Goal: Transaction & Acquisition: Purchase product/service

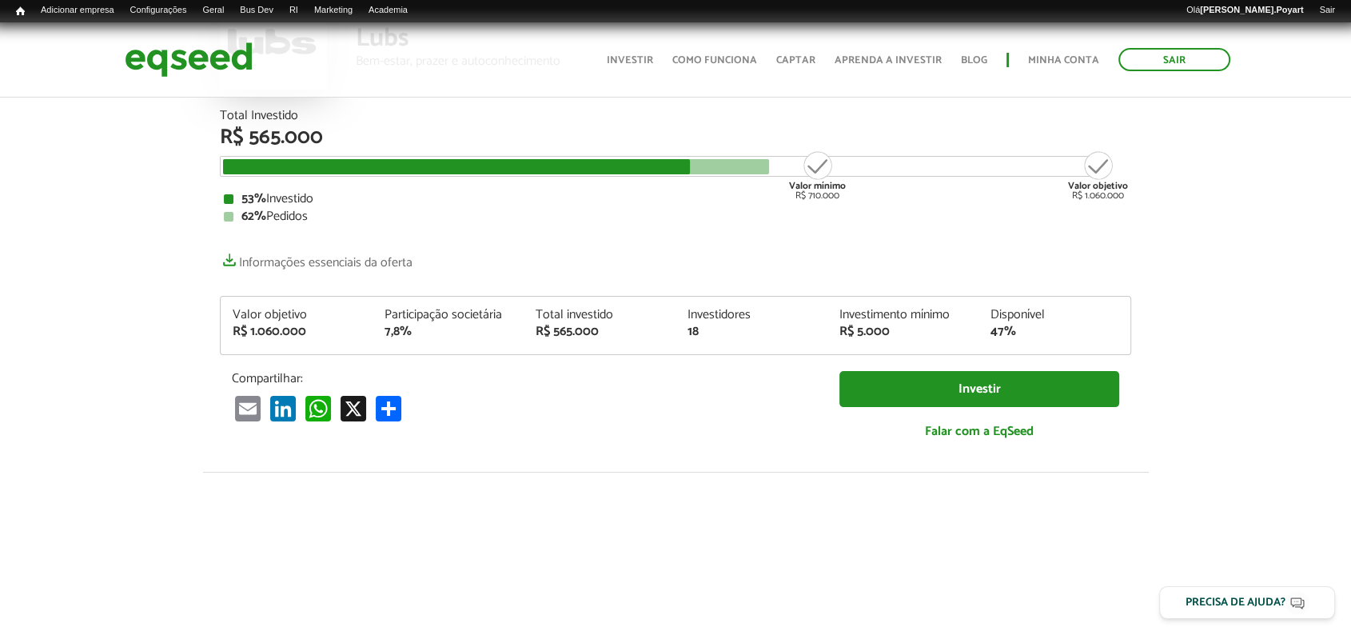
scroll to position [89, 0]
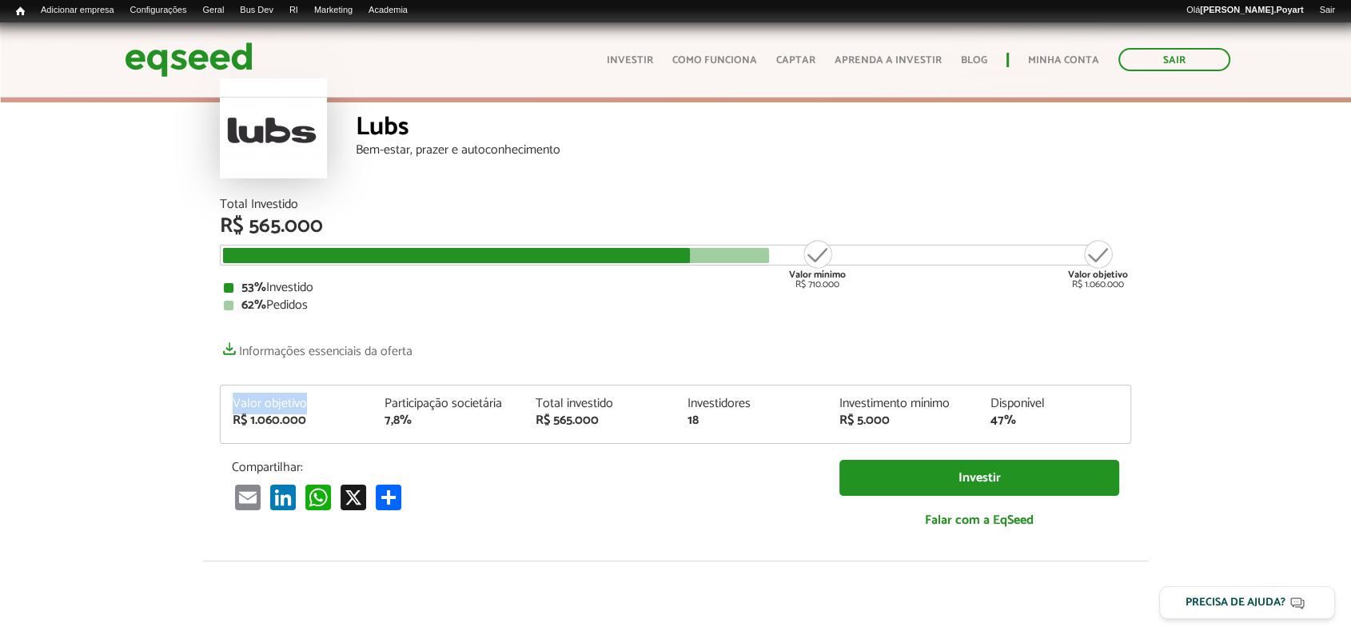
drag, startPoint x: 225, startPoint y: 401, endPoint x: 317, endPoint y: 405, distance: 92.8
click at [317, 405] on div "Valor objetivo R$ 1.060.000" at bounding box center [297, 412] width 152 height 30
click at [326, 423] on div "R$ 1.060.000" at bounding box center [297, 420] width 128 height 13
drag, startPoint x: 222, startPoint y: 404, endPoint x: 321, endPoint y: 425, distance: 100.7
click at [321, 425] on div "Valor objetivo R$ 1.060.000" at bounding box center [297, 412] width 152 height 30
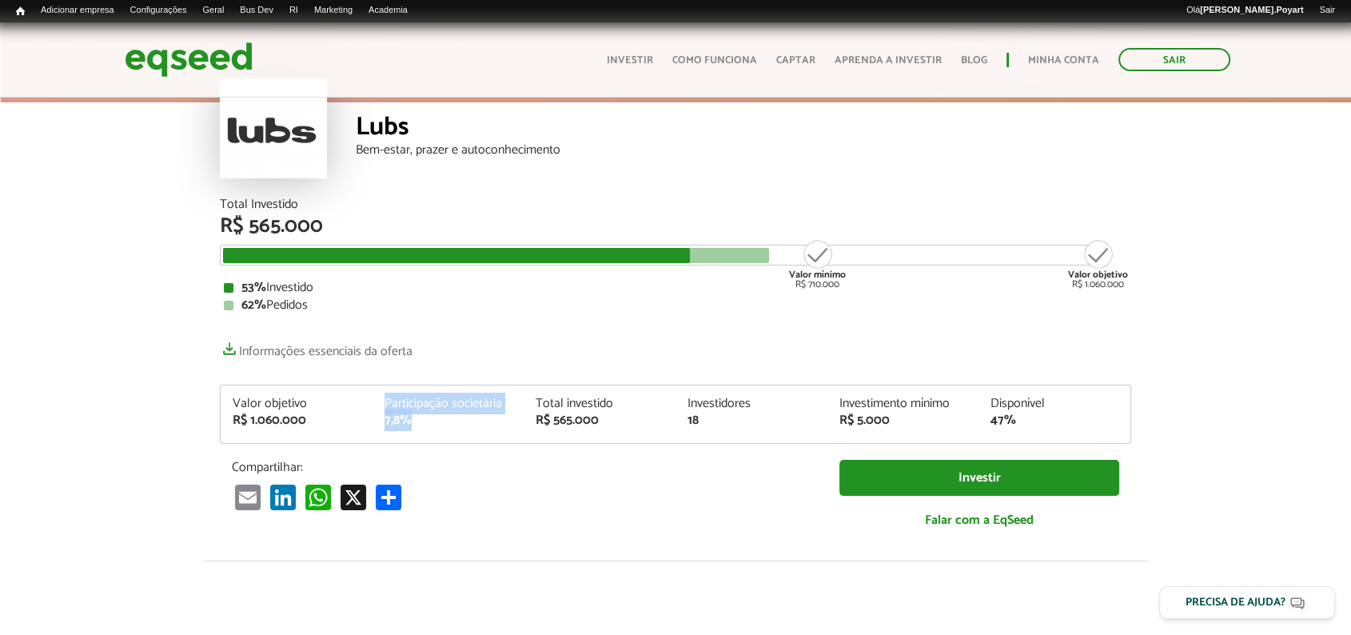
drag, startPoint x: 373, startPoint y: 393, endPoint x: 437, endPoint y: 430, distance: 74.5
click at [437, 430] on div "Valor objetivo R$ 1.060.000 Participação societária 7,8% Total investido R$ 565…" at bounding box center [676, 414] width 912 height 59
drag, startPoint x: 684, startPoint y: 404, endPoint x: 715, endPoint y: 424, distance: 36.4
click at [715, 424] on div "Investidores 18" at bounding box center [752, 412] width 152 height 30
drag, startPoint x: 834, startPoint y: 411, endPoint x: 915, endPoint y: 424, distance: 81.8
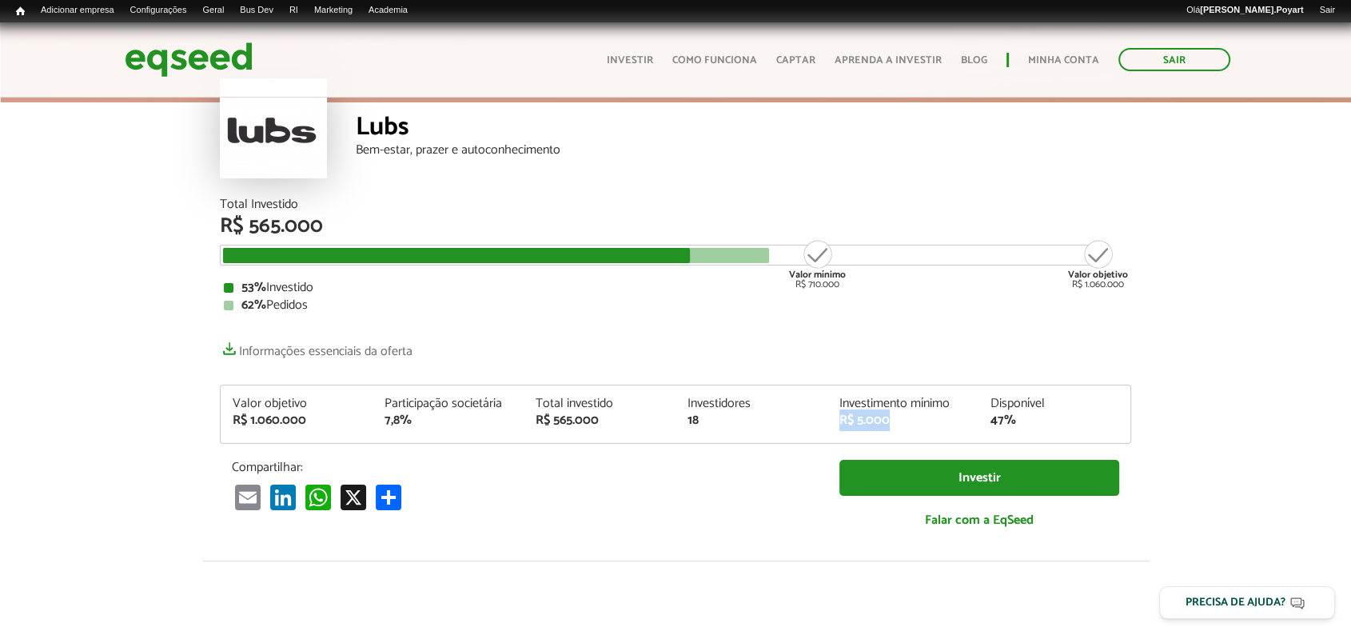
click at [915, 424] on div "Investimento mínimo R$ 5.000" at bounding box center [904, 412] width 152 height 30
drag, startPoint x: 211, startPoint y: 206, endPoint x: 344, endPoint y: 232, distance: 135.3
click at [344, 232] on div "Total Investido R$ 565.000 Valor mínimo R$ 710.000 Valor objetivo R$ 1.060.000 …" at bounding box center [676, 379] width 936 height 362
drag, startPoint x: 392, startPoint y: 294, endPoint x: 360, endPoint y: 292, distance: 32.1
click at [393, 293] on div "53% Investido 62% Pedidos" at bounding box center [676, 296] width 904 height 30
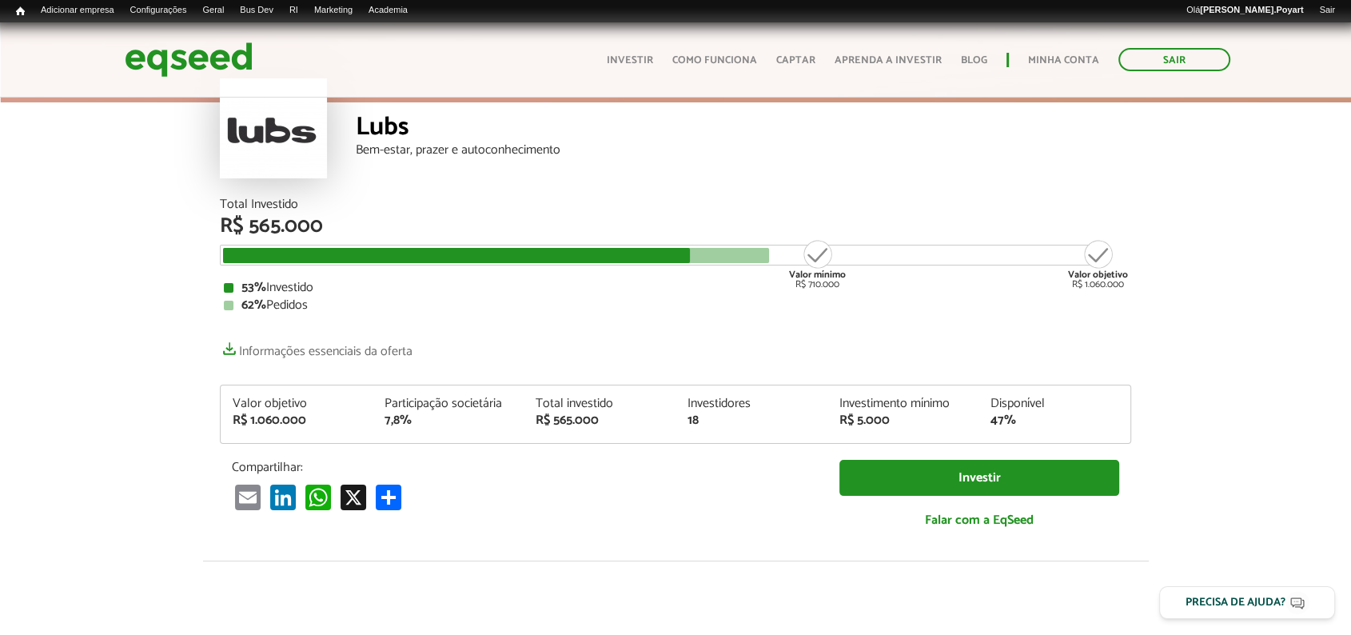
drag, startPoint x: 381, startPoint y: 315, endPoint x: 385, endPoint y: 329, distance: 14.2
click at [381, 317] on div "Total Investido R$ 565.000 Valor mínimo R$ 710.000 Valor objetivo R$ 1.060.000 …" at bounding box center [676, 371] width 912 height 346
drag, startPoint x: 780, startPoint y: 270, endPoint x: 849, endPoint y: 282, distance: 70.6
click at [849, 281] on div "Total Investido R$ 565.000 Valor mínimo R$ 710.000 Valor objetivo R$ 1.060.000 …" at bounding box center [676, 255] width 912 height 114
drag, startPoint x: 851, startPoint y: 284, endPoint x: 775, endPoint y: 270, distance: 77.2
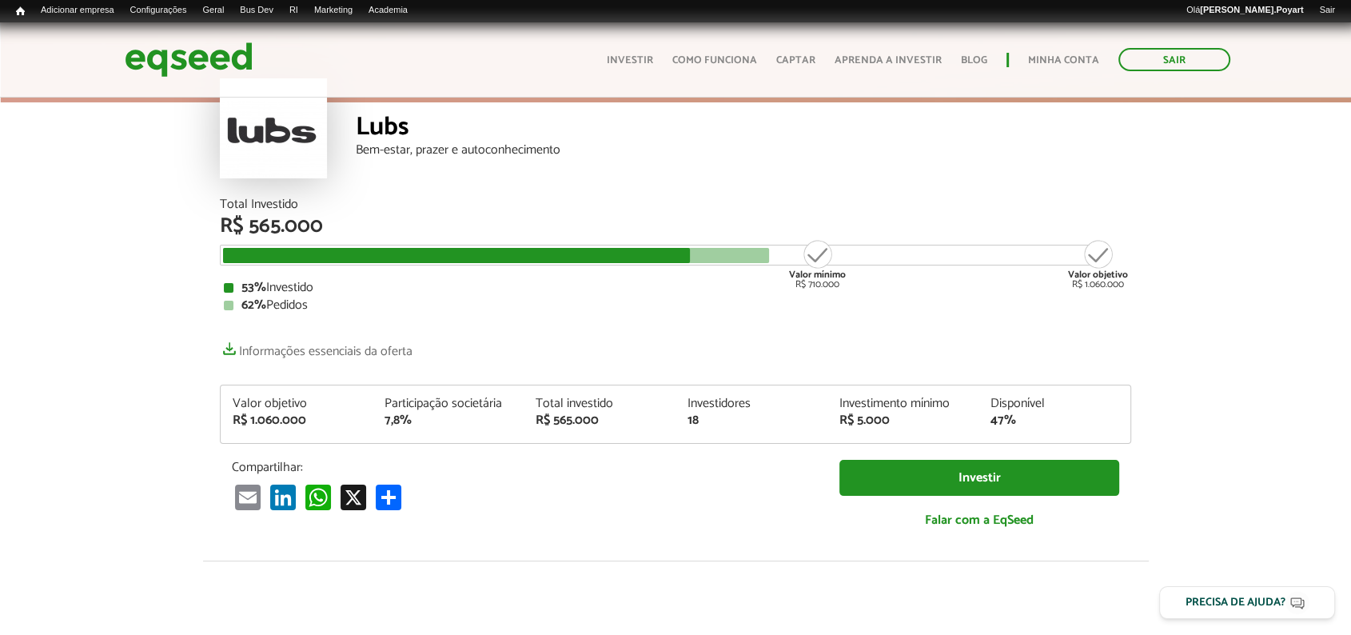
click at [775, 270] on div "Total Investido R$ 565.000 Valor mínimo R$ 710.000 Valor objetivo R$ 1.060.000 …" at bounding box center [676, 255] width 912 height 114
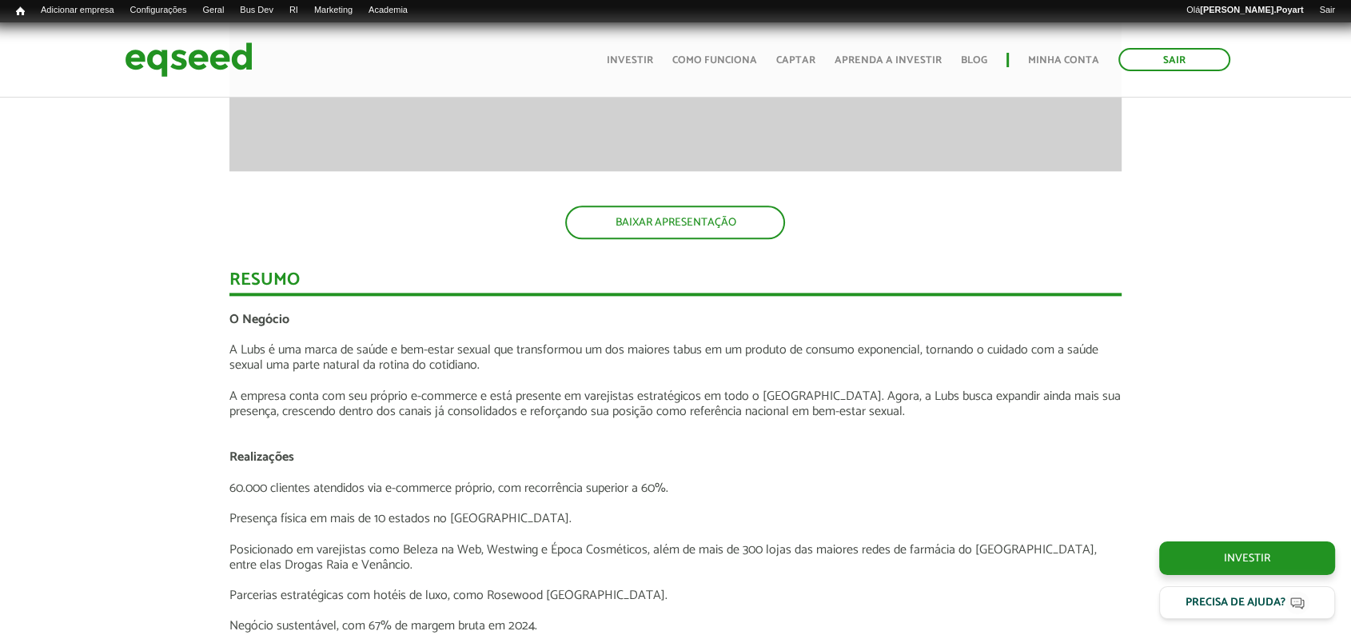
scroll to position [1954, 0]
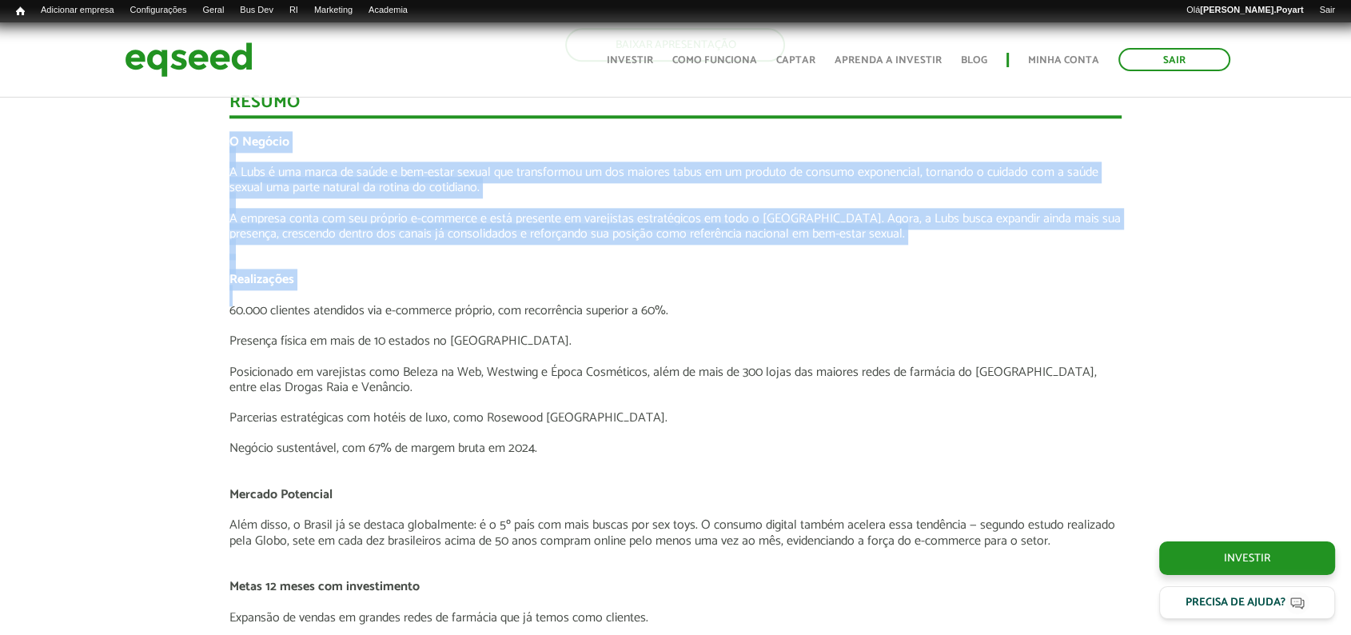
drag, startPoint x: 218, startPoint y: 143, endPoint x: 825, endPoint y: 288, distance: 624.7
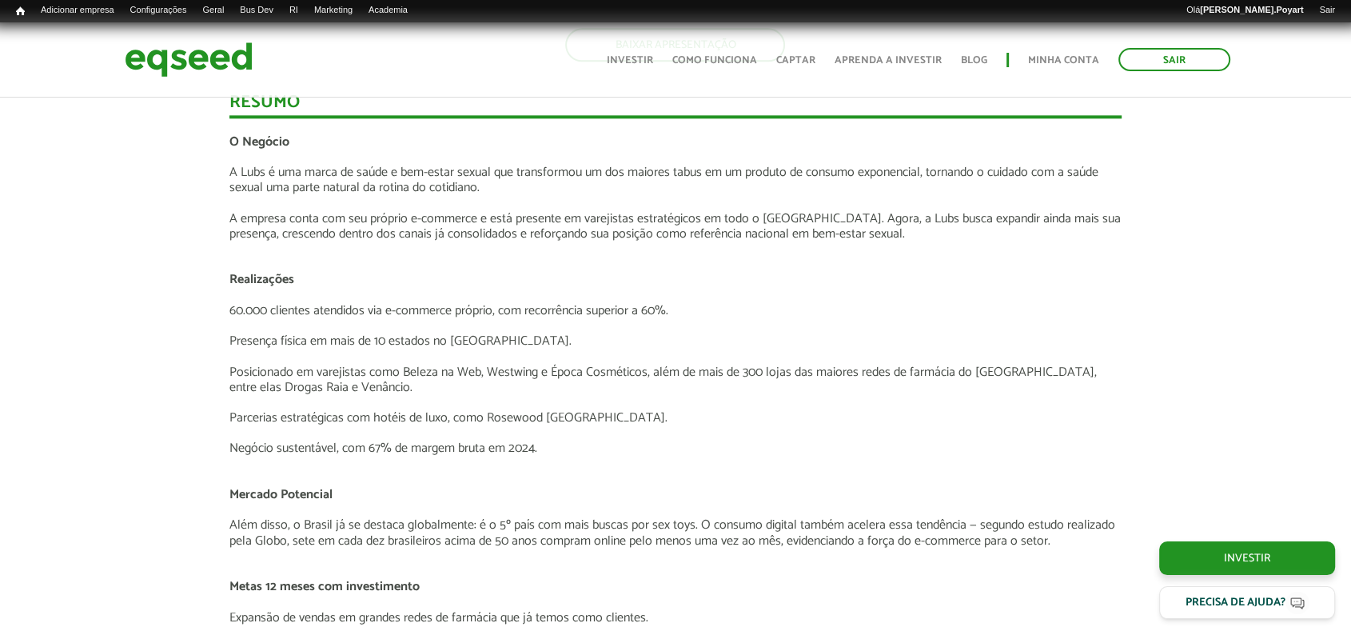
drag, startPoint x: 134, startPoint y: 309, endPoint x: 150, endPoint y: 296, distance: 21.0
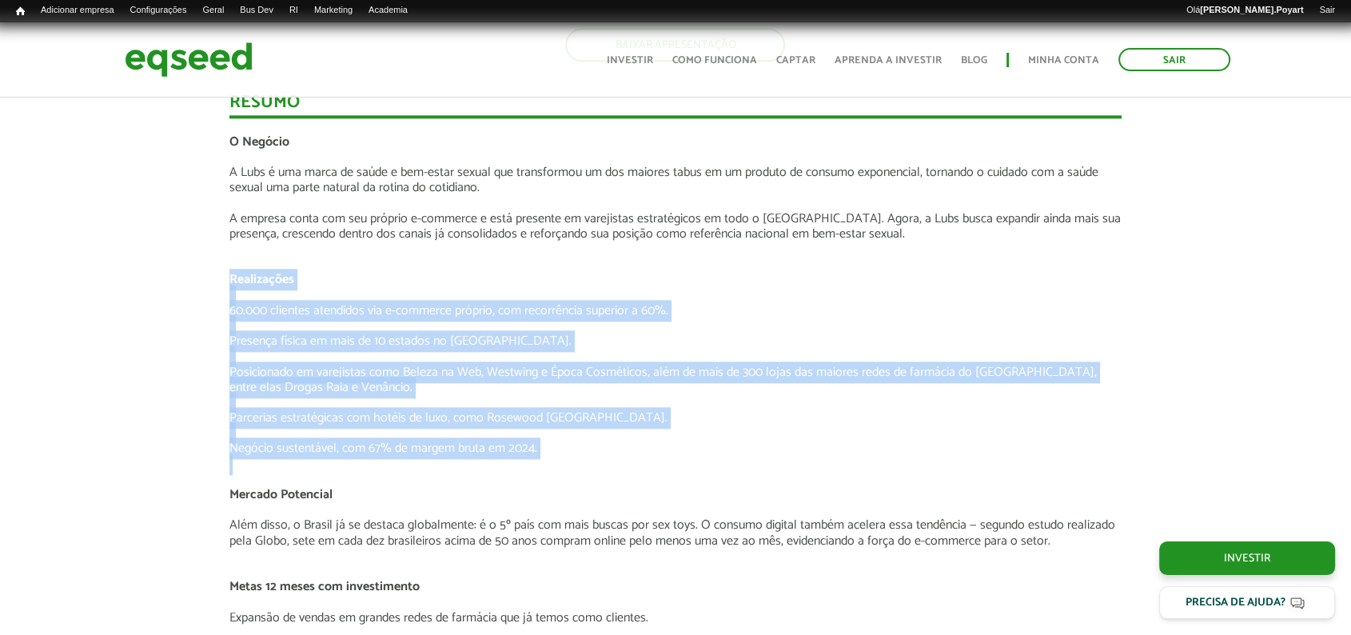
drag, startPoint x: 214, startPoint y: 273, endPoint x: 716, endPoint y: 438, distance: 529.3
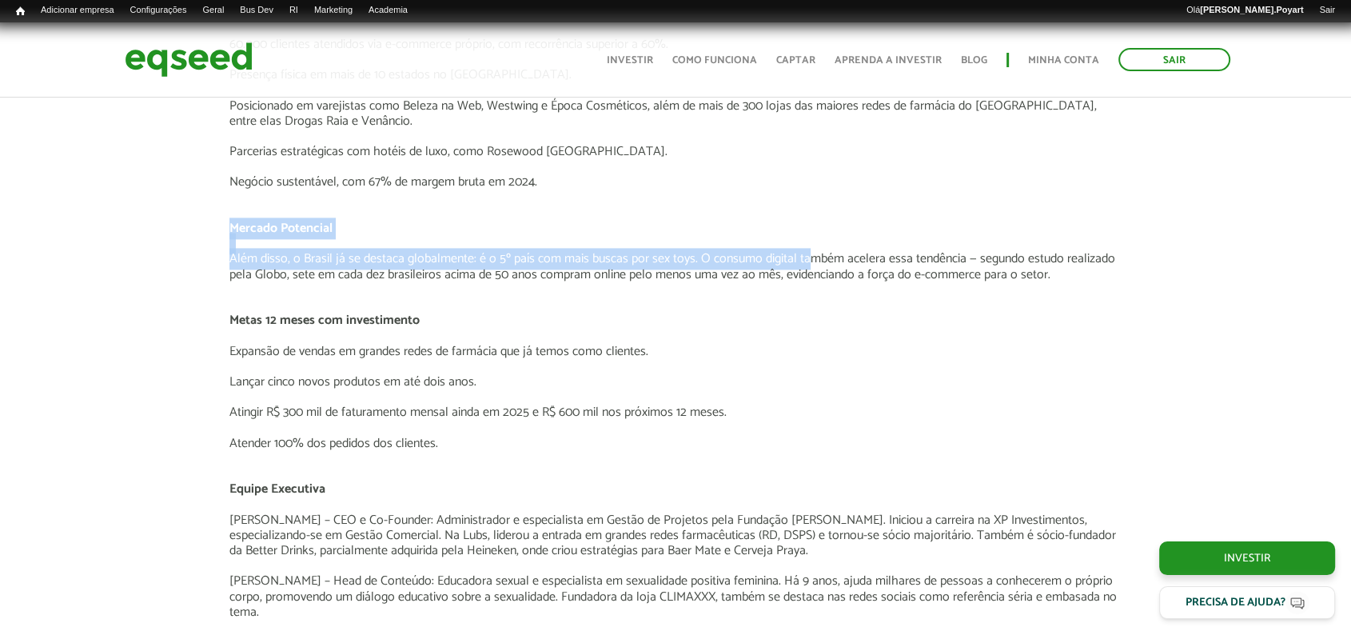
drag, startPoint x: 196, startPoint y: 232, endPoint x: 811, endPoint y: 265, distance: 615.8
click at [810, 265] on div "Apresentação aos investidores BAIXAR APRESENTAÇÃO [GEOGRAPHIC_DATA] O Negócio A…" at bounding box center [675, 409] width 1375 height 2658
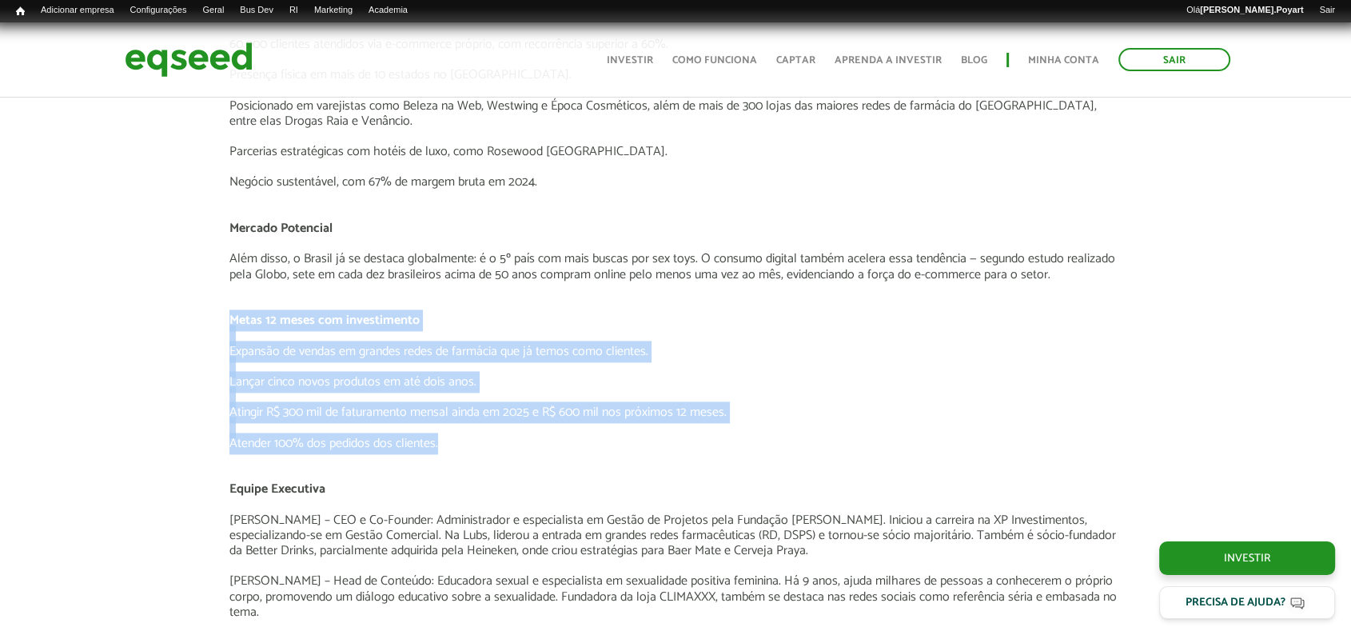
drag, startPoint x: 192, startPoint y: 319, endPoint x: 682, endPoint y: 441, distance: 505.2
click at [681, 441] on div "Apresentação aos investidores BAIXAR APRESENTAÇÃO [GEOGRAPHIC_DATA] O Negócio A…" at bounding box center [675, 409] width 1375 height 2658
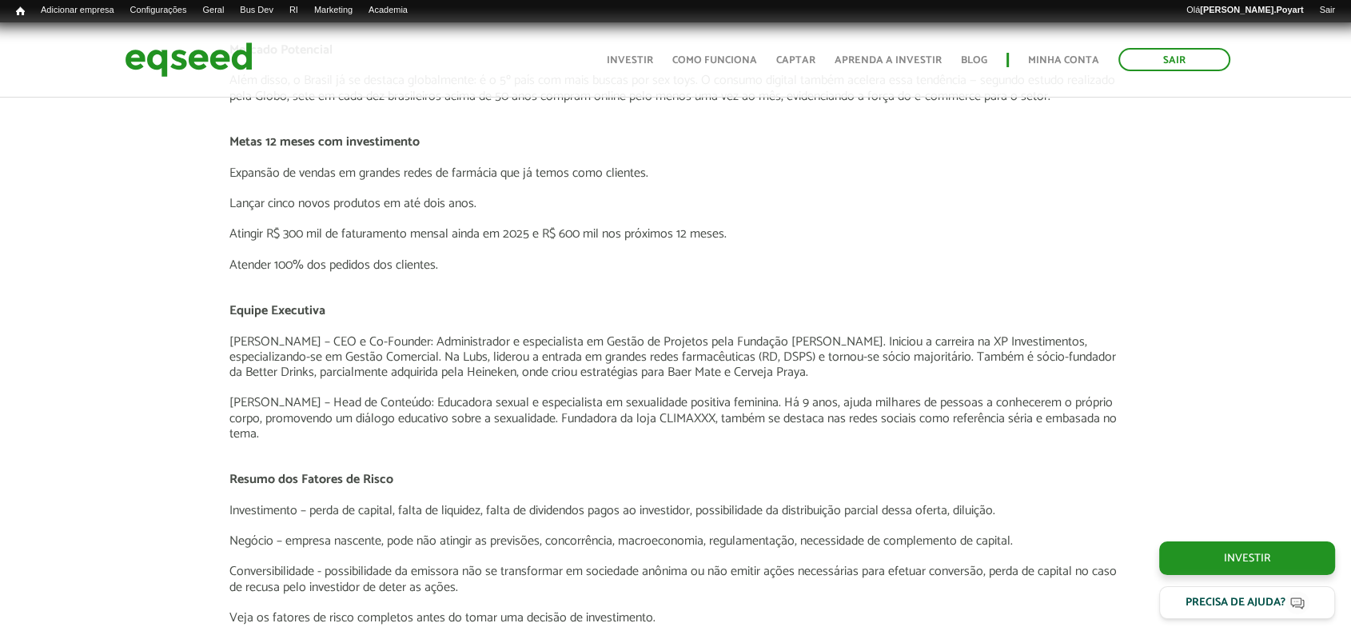
click at [108, 357] on div "Apresentação aos investidores BAIXAR APRESENTAÇÃO [GEOGRAPHIC_DATA] O Negócio A…" at bounding box center [675, 230] width 1375 height 2658
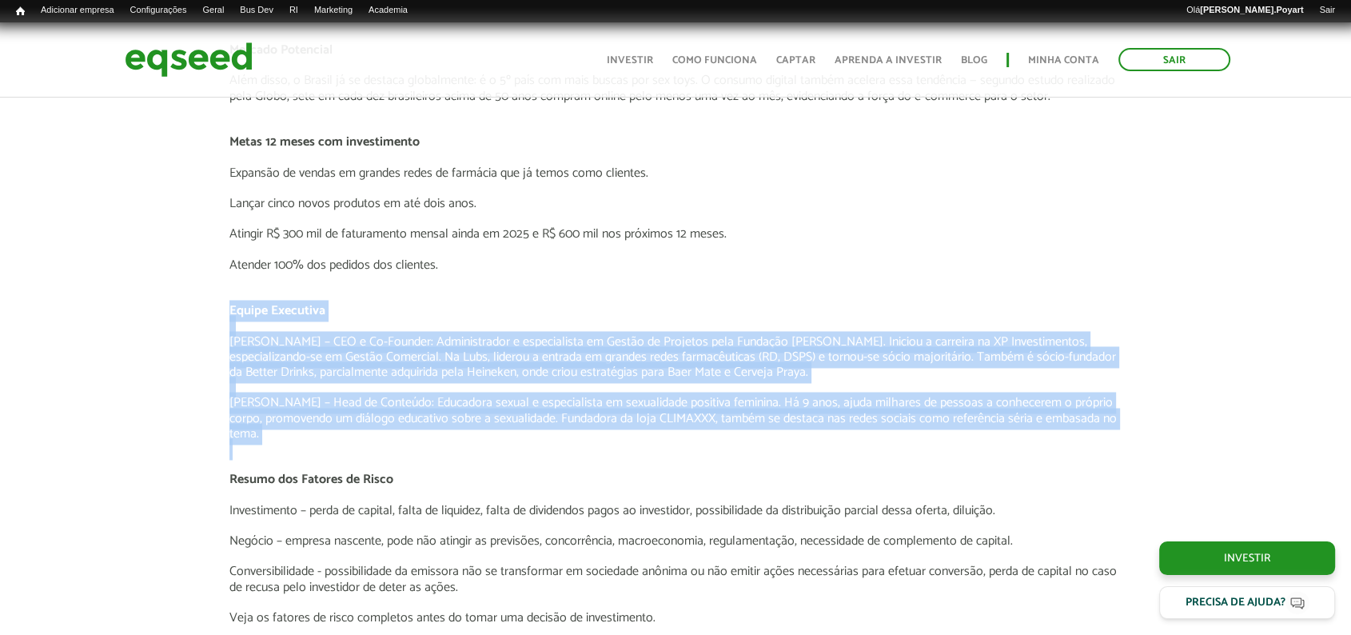
drag, startPoint x: 207, startPoint y: 302, endPoint x: 943, endPoint y: 382, distance: 740.0
click at [967, 429] on div "Apresentação aos investidores BAIXAR APRESENTAÇÃO [GEOGRAPHIC_DATA] O Negócio A…" at bounding box center [675, 230] width 1375 height 2658
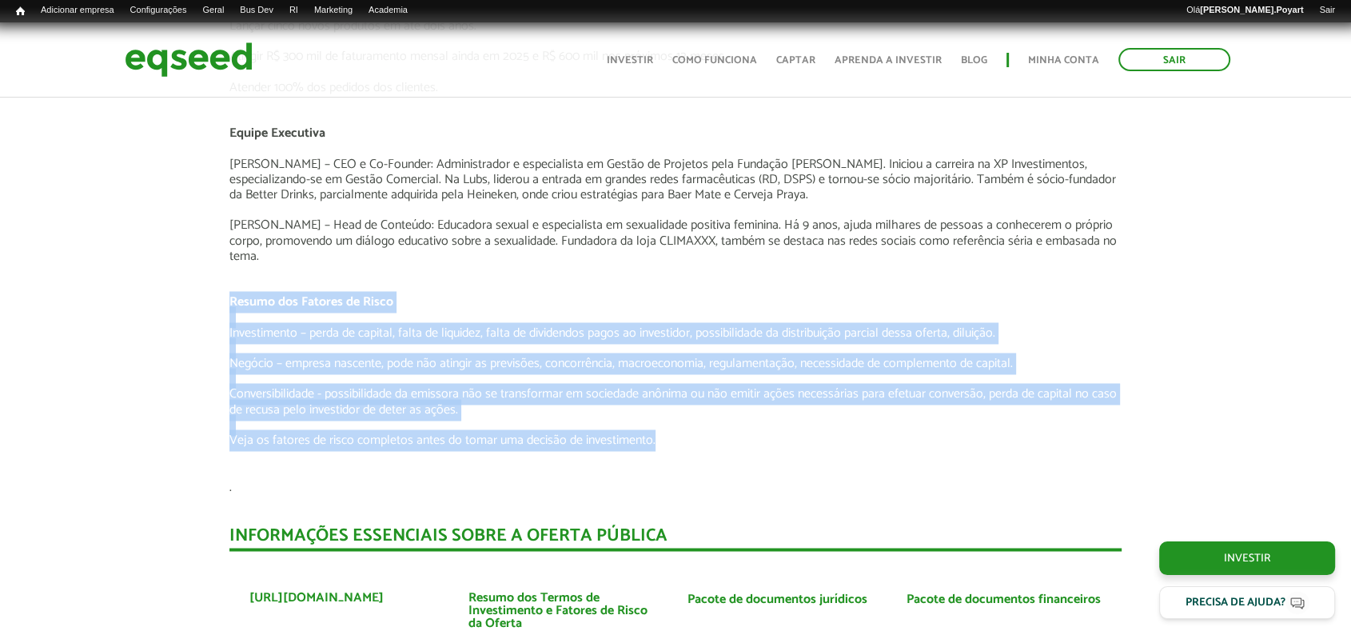
drag, startPoint x: 179, startPoint y: 285, endPoint x: 919, endPoint y: 430, distance: 753.7
click at [919, 429] on div "Apresentação aos investidores BAIXAR APRESENTAÇÃO [GEOGRAPHIC_DATA] O Negócio A…" at bounding box center [675, 53] width 1375 height 2658
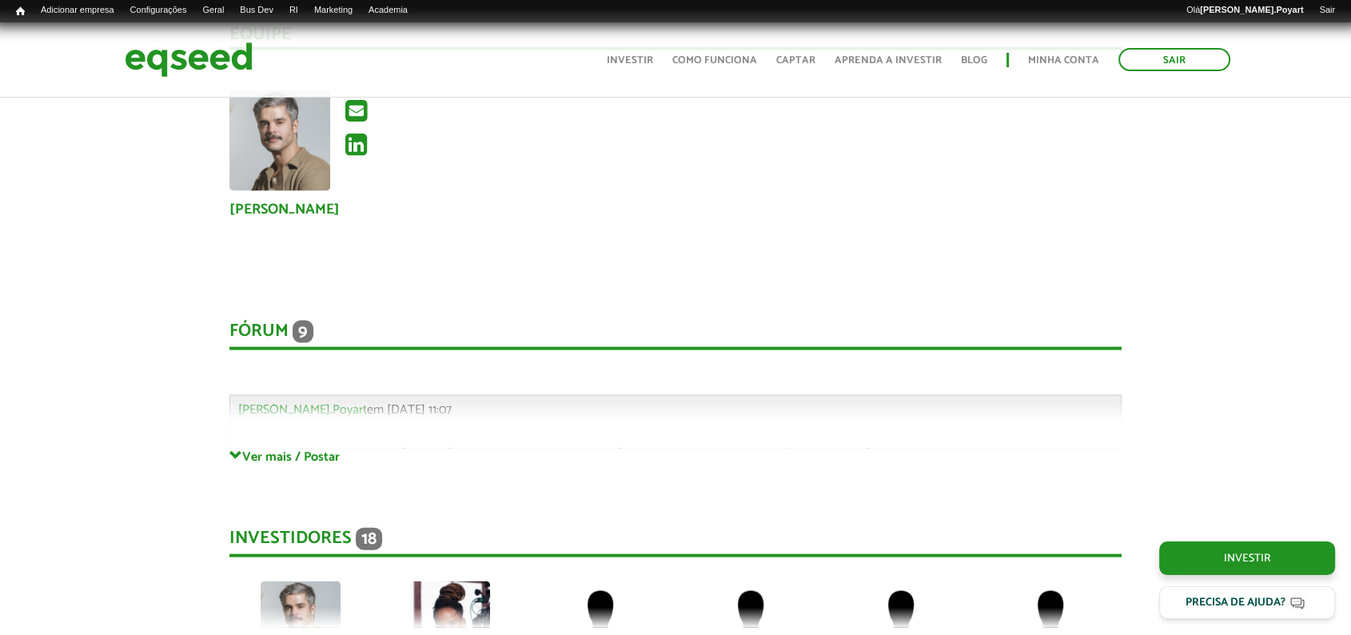
scroll to position [3554, 0]
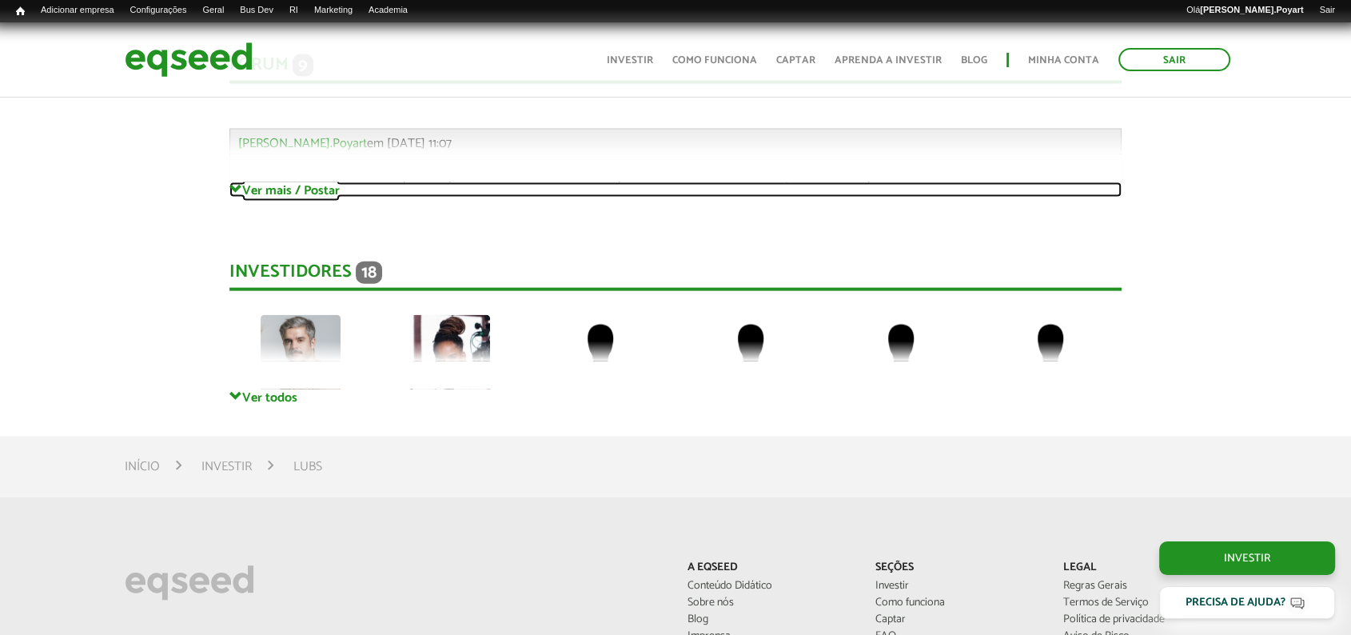
click at [276, 182] on link "Ver mais / Postar" at bounding box center [675, 189] width 893 height 15
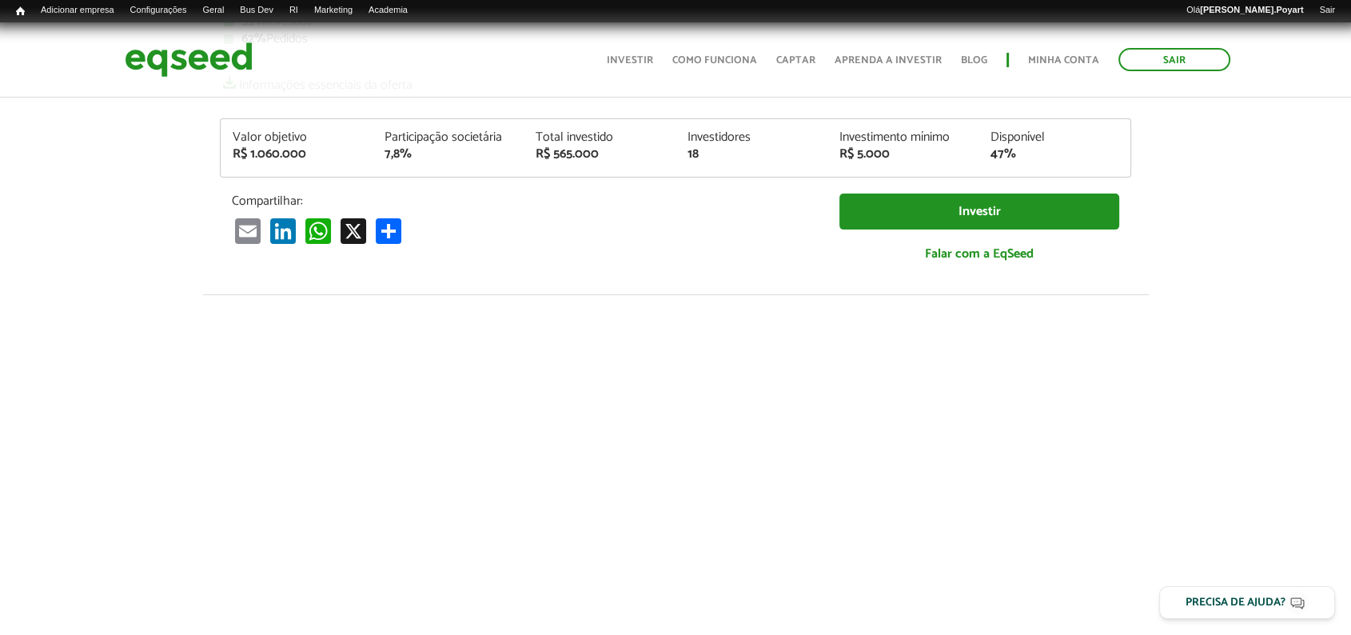
scroll to position [0, 0]
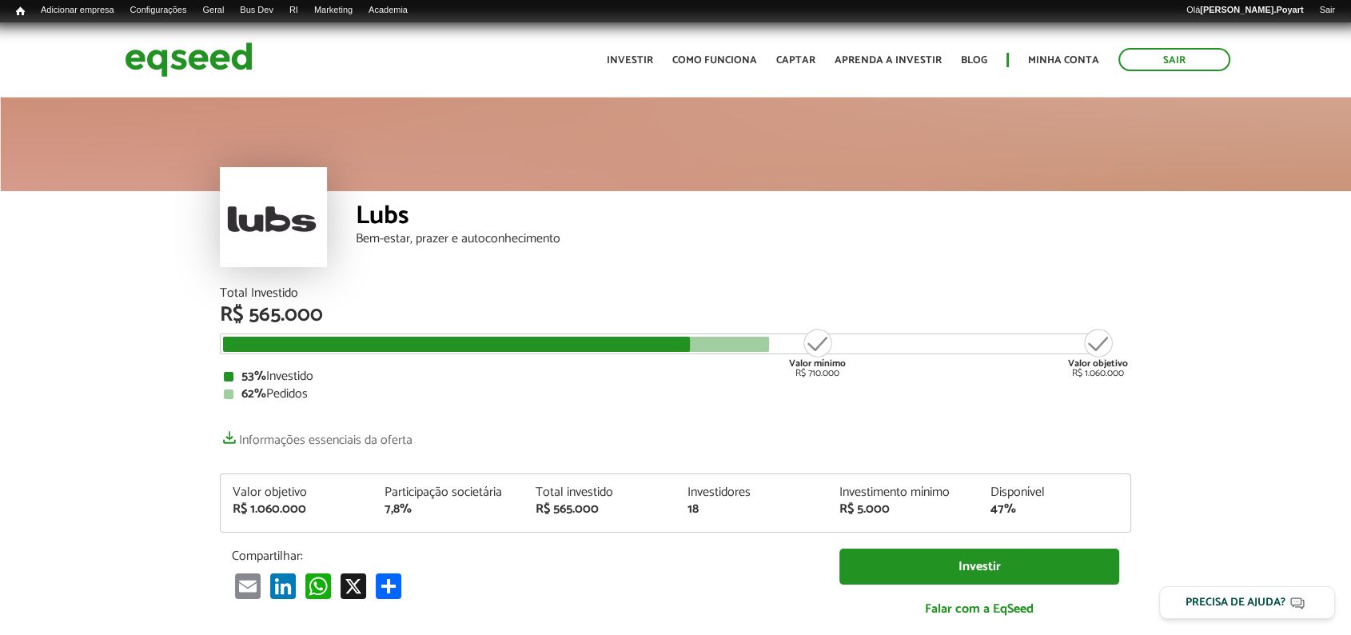
click at [1119, 248] on div "Lubs Bem-estar, prazer e autoconhecimento" at bounding box center [744, 239] width 776 height 96
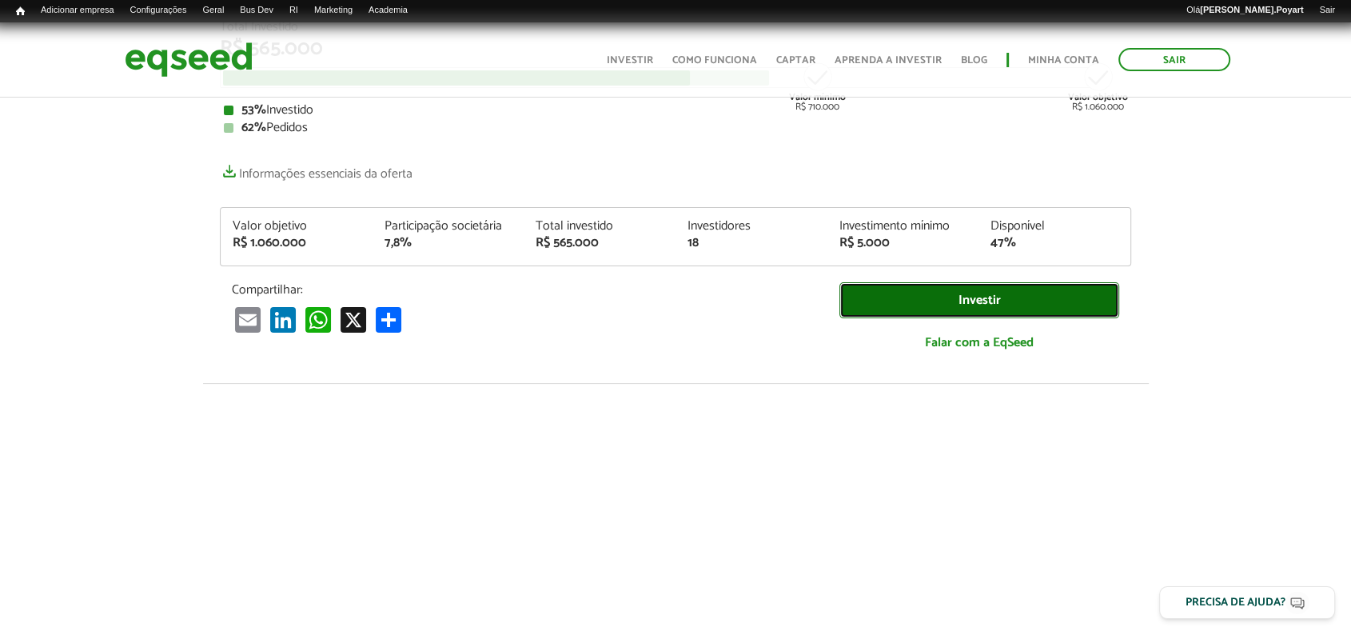
click at [899, 301] on link "Investir" at bounding box center [980, 300] width 280 height 36
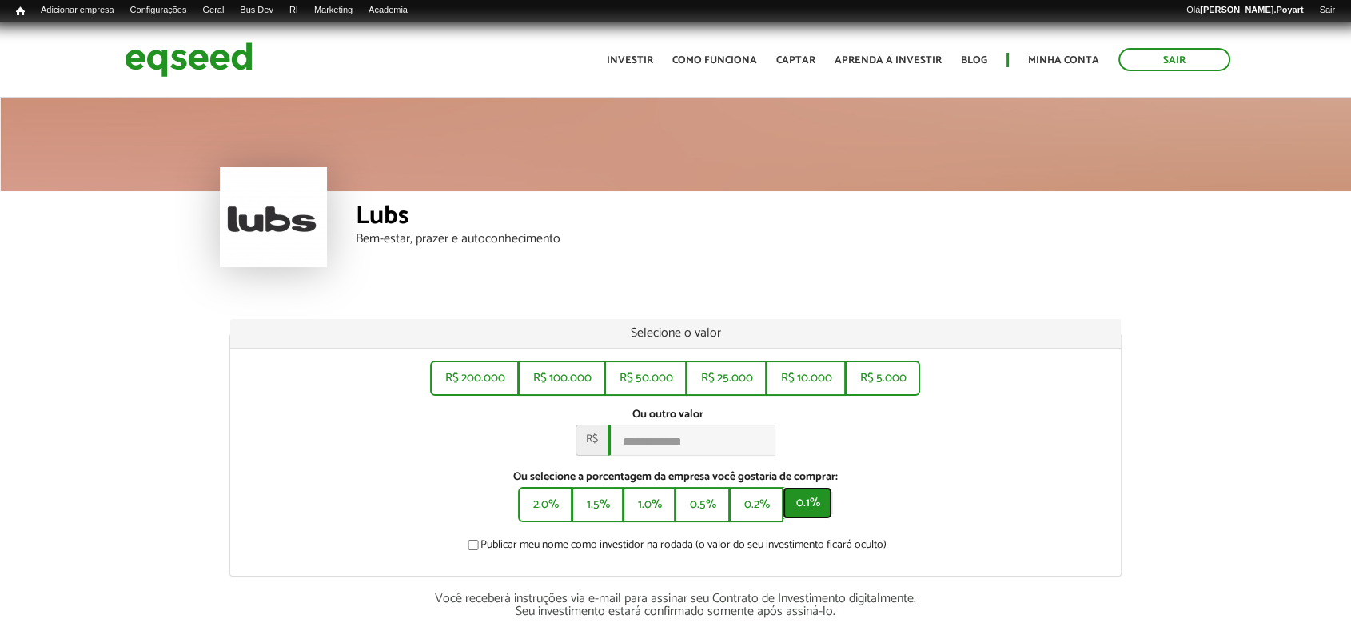
click at [813, 512] on button "0.1%" at bounding box center [808, 503] width 50 height 32
click at [767, 519] on button "0.2%" at bounding box center [754, 503] width 51 height 32
click at [698, 519] on button "0.5%" at bounding box center [701, 503] width 52 height 32
click at [637, 502] on button "1.0%" at bounding box center [648, 503] width 50 height 32
click at [590, 517] on button "1.5%" at bounding box center [596, 503] width 49 height 32
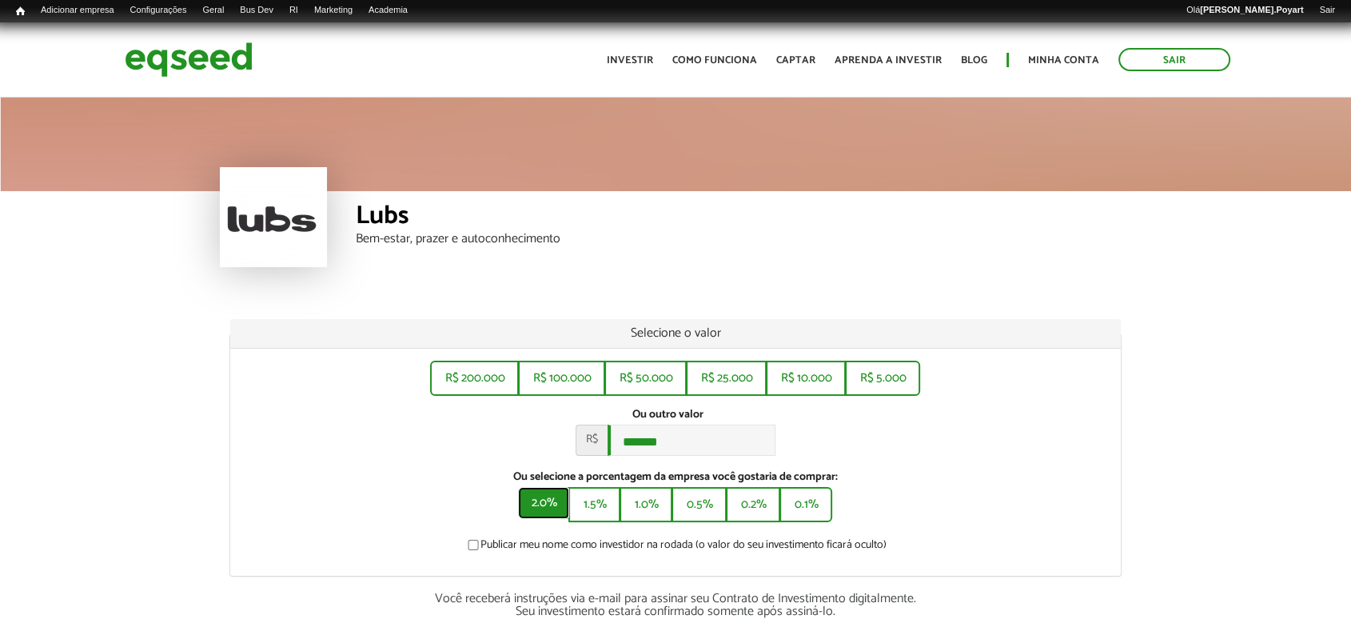
click at [541, 519] on button "2.0%" at bounding box center [543, 503] width 51 height 32
drag, startPoint x: 692, startPoint y: 446, endPoint x: 421, endPoint y: 443, distance: 271.1
click at [421, 442] on div "Ou outro valor * R$ *******" at bounding box center [676, 432] width 868 height 48
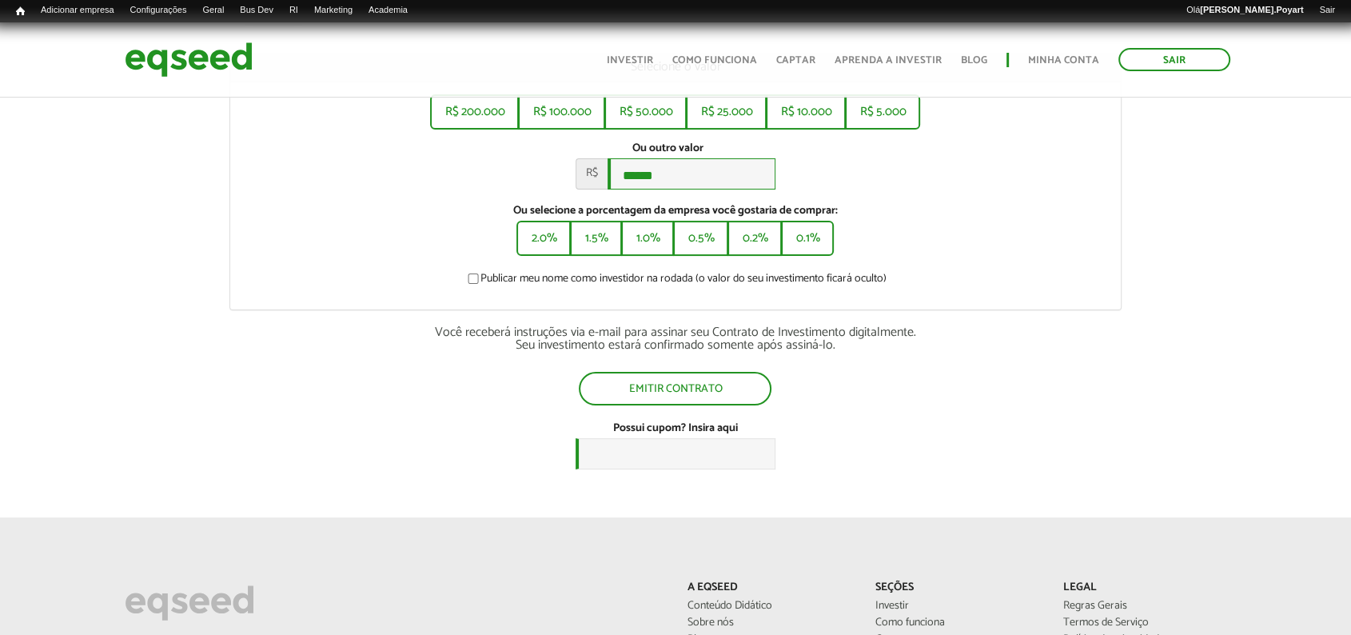
drag, startPoint x: 691, startPoint y: 171, endPoint x: 604, endPoint y: 205, distance: 93.4
click at [604, 205] on div "R$ 200.000 R$ 100.000 R$ 50.000 R$ 25.000 R$ 10.000 R$ 5.000 Ou outro valor * R…" at bounding box center [676, 195] width 892 height 227
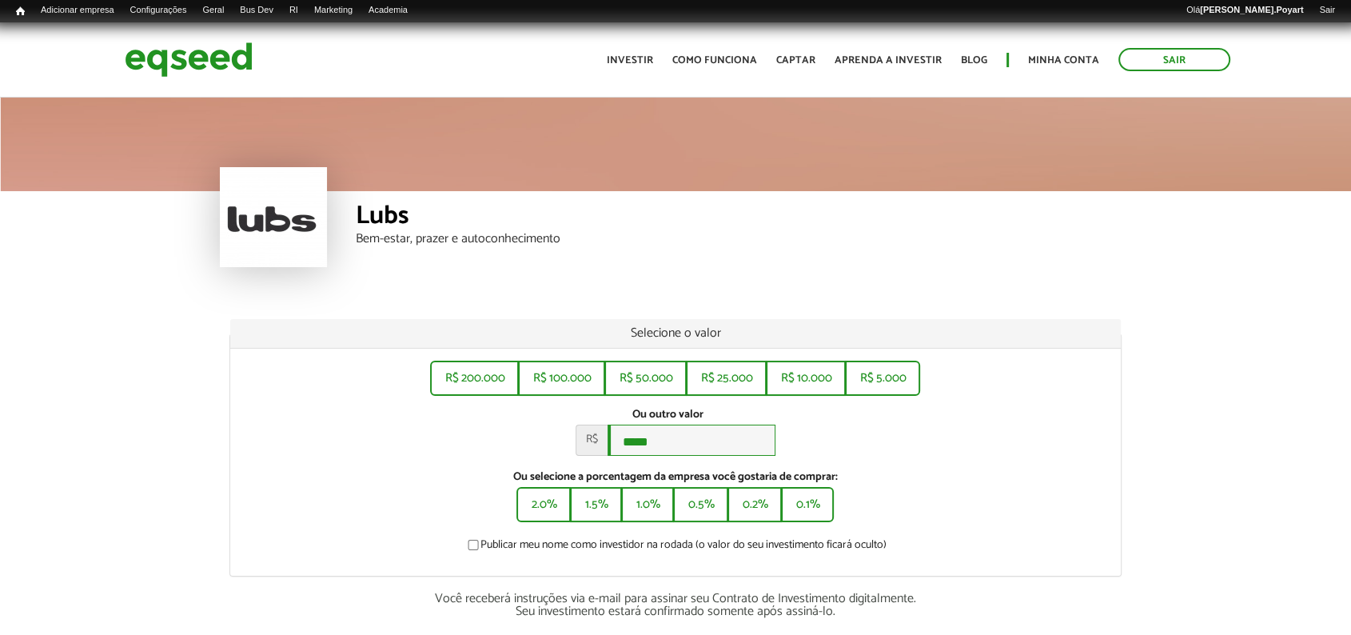
type input "*****"
click at [282, 240] on div at bounding box center [273, 217] width 107 height 100
click at [283, 205] on div at bounding box center [273, 217] width 107 height 100
drag, startPoint x: 281, startPoint y: 219, endPoint x: 366, endPoint y: 204, distance: 86.1
click at [287, 211] on div at bounding box center [273, 217] width 107 height 100
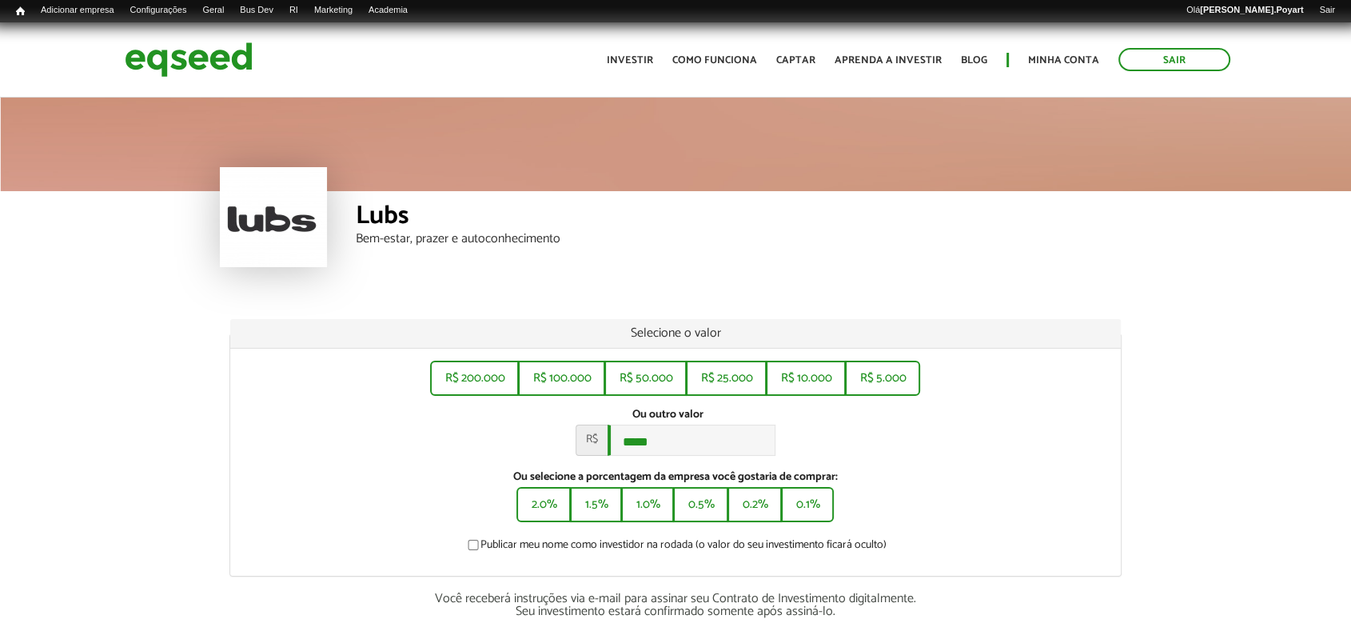
click at [385, 213] on div "Lubs" at bounding box center [744, 218] width 776 height 30
